Goal: Go to known website: Access a specific website the user already knows

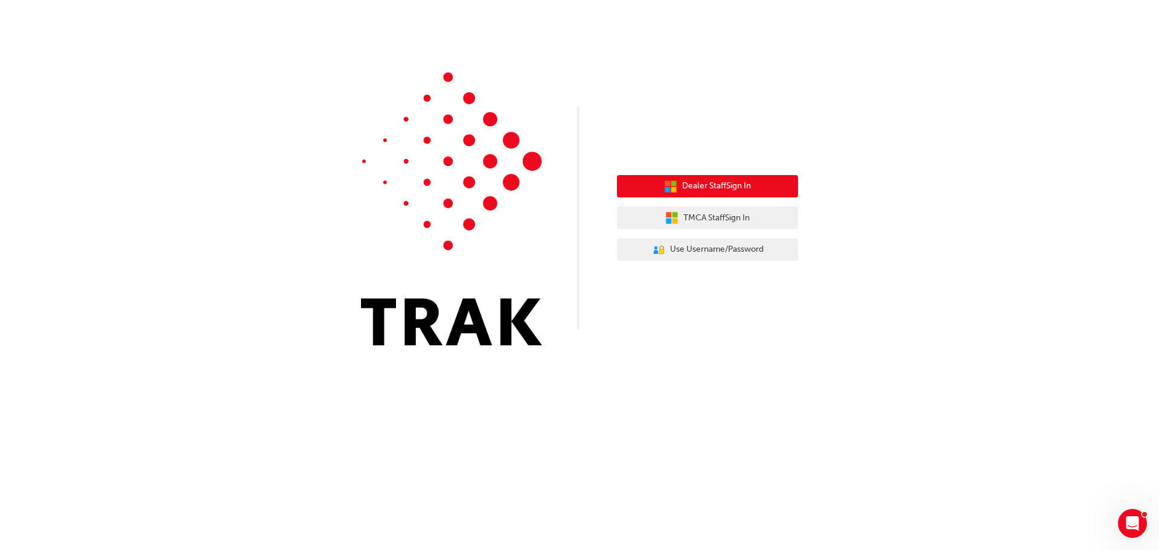
click at [671, 189] on icon "button" at bounding box center [673, 189] width 5 height 5
